Goal: Find specific page/section: Find specific page/section

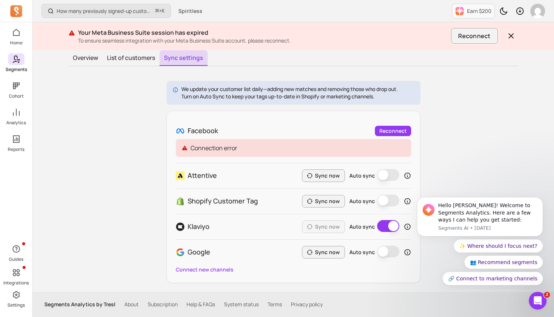
click at [14, 62] on icon at bounding box center [16, 59] width 9 height 9
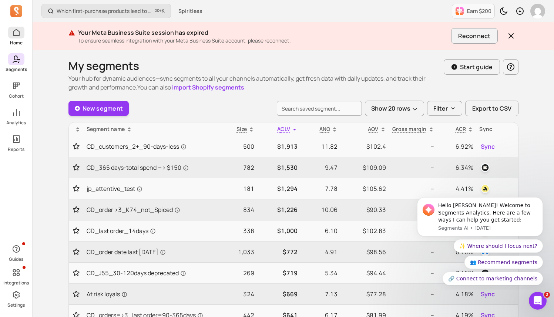
click at [16, 40] on p "Home" at bounding box center [16, 43] width 13 height 6
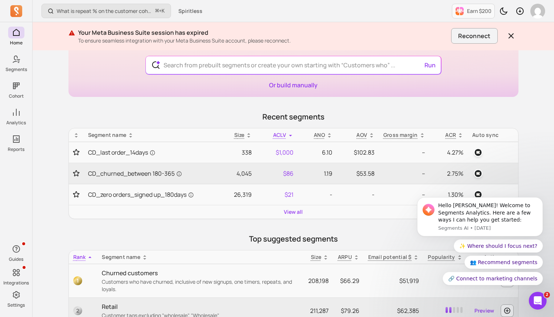
scroll to position [64, 0]
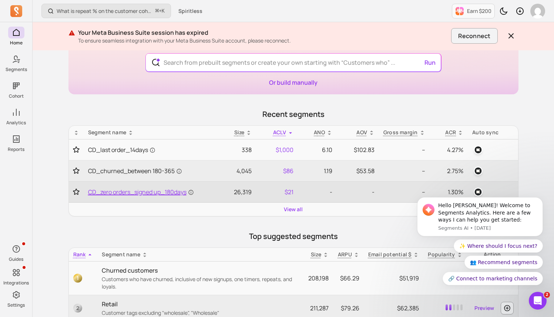
click at [172, 188] on span "CD_zero orders_signed up_180days" at bounding box center [141, 192] width 106 height 9
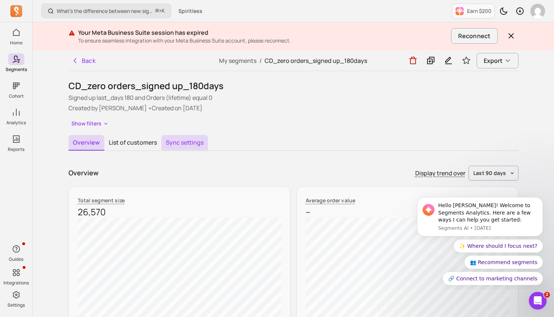
click at [186, 144] on button "Sync settings" at bounding box center [184, 143] width 47 height 16
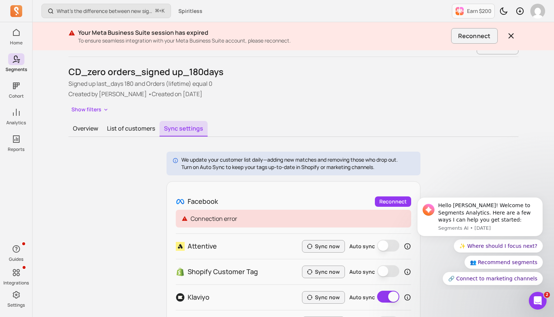
scroll to position [16, 0]
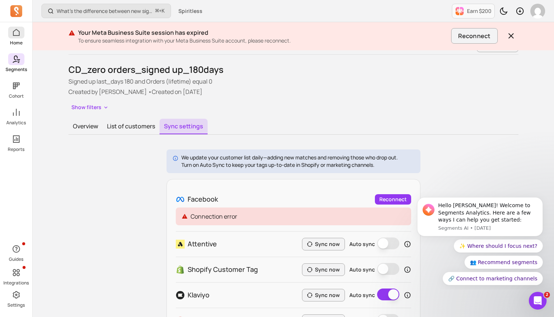
click at [14, 38] on span at bounding box center [16, 33] width 16 height 12
